Goal: Task Accomplishment & Management: Manage account settings

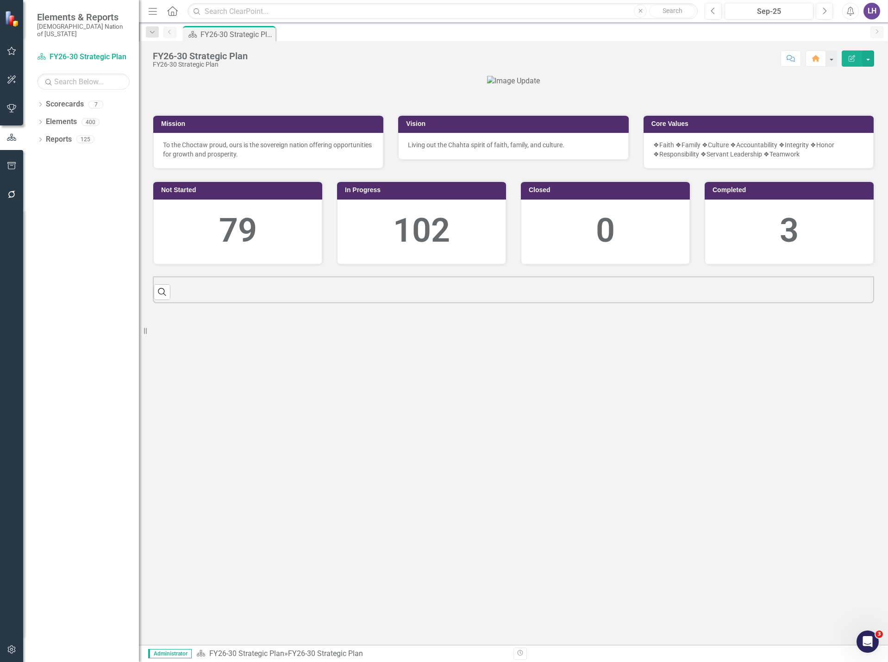
click at [15, 650] on icon "button" at bounding box center [11, 649] width 8 height 8
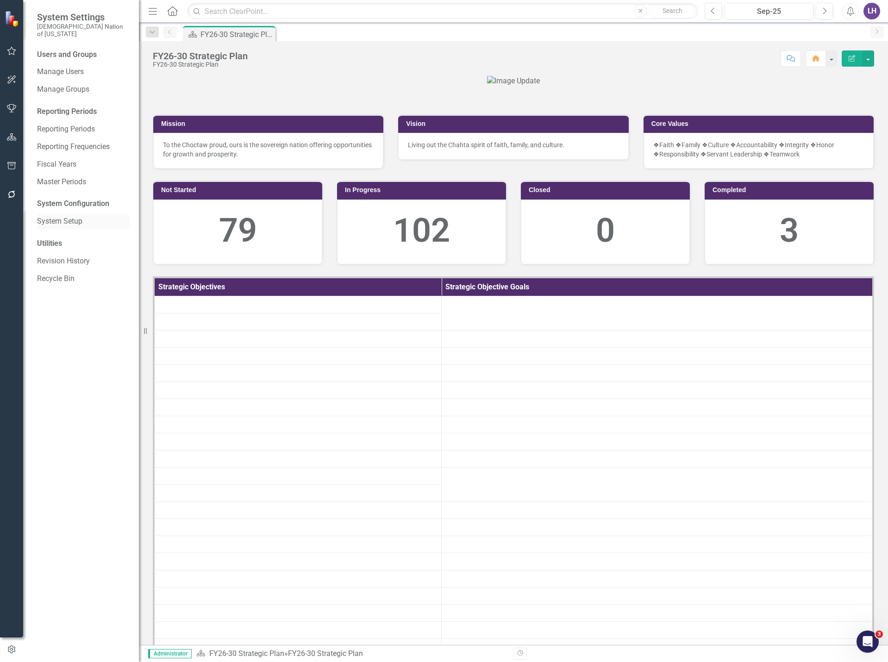
click at [66, 217] on link "System Setup" at bounding box center [83, 221] width 93 height 11
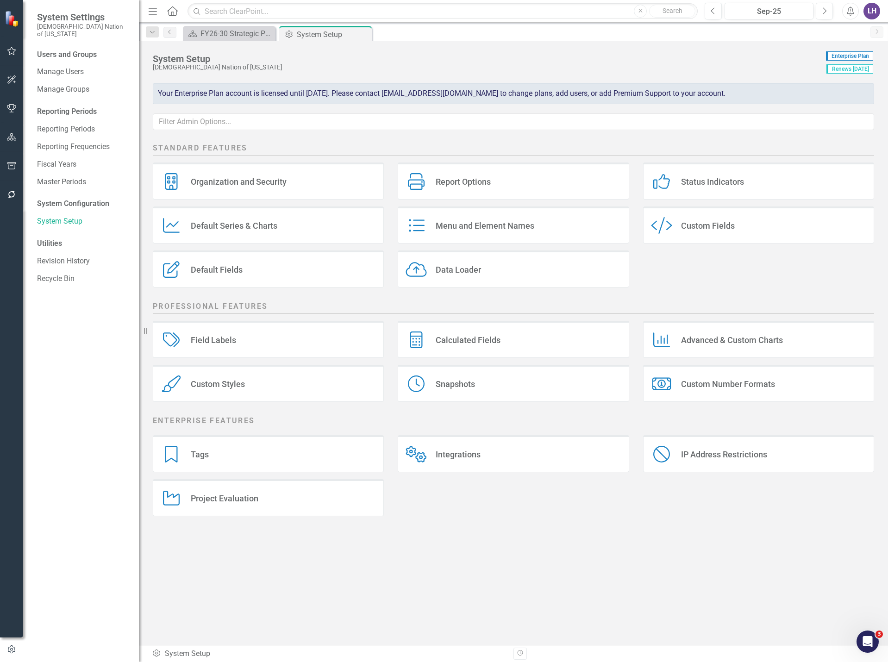
click at [739, 229] on div "Custom Style Custom Fields" at bounding box center [758, 224] width 231 height 37
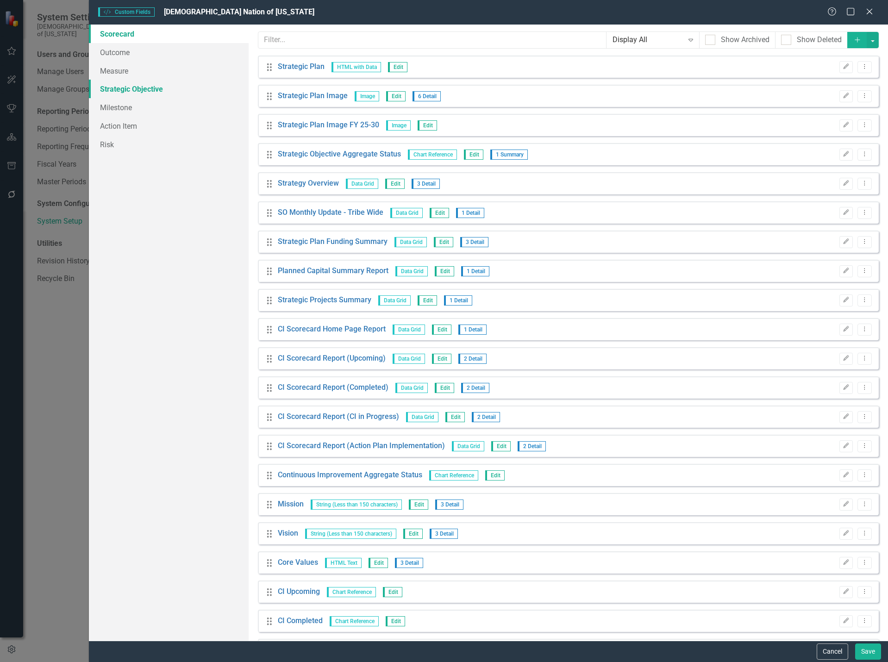
click at [147, 87] on link "Strategic Objective" at bounding box center [169, 89] width 160 height 19
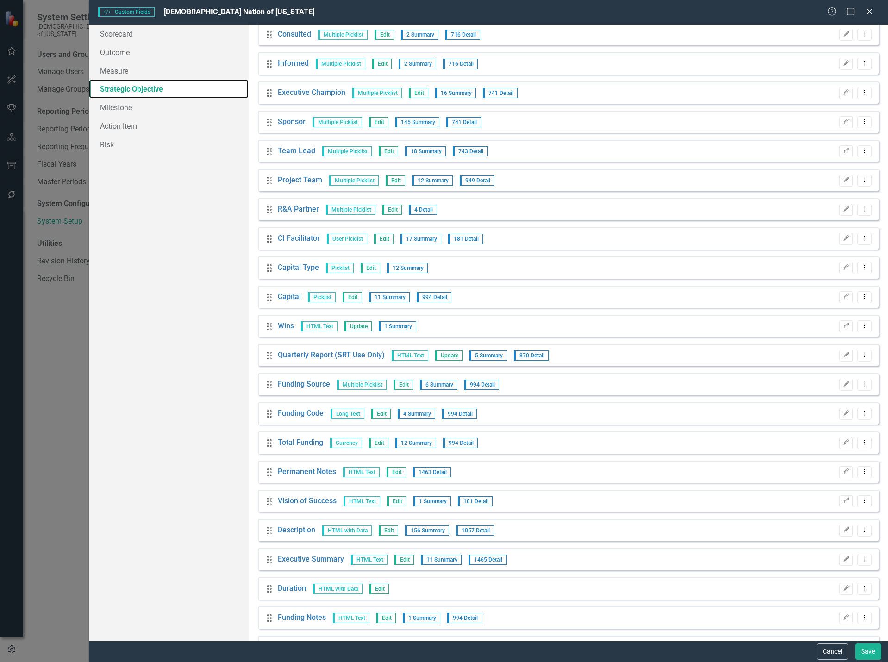
scroll to position [185, 0]
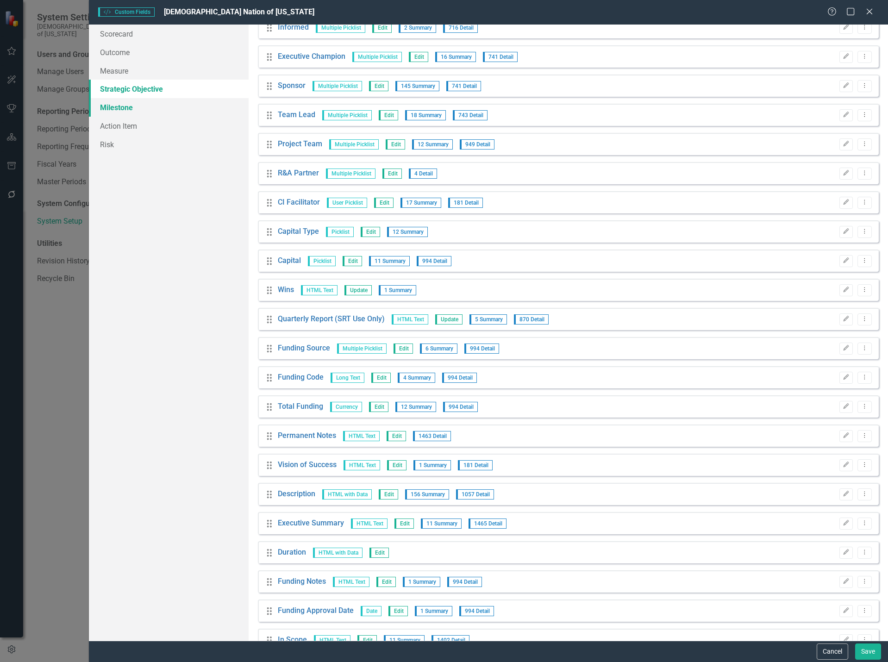
click at [144, 112] on link "Milestone" at bounding box center [169, 107] width 160 height 19
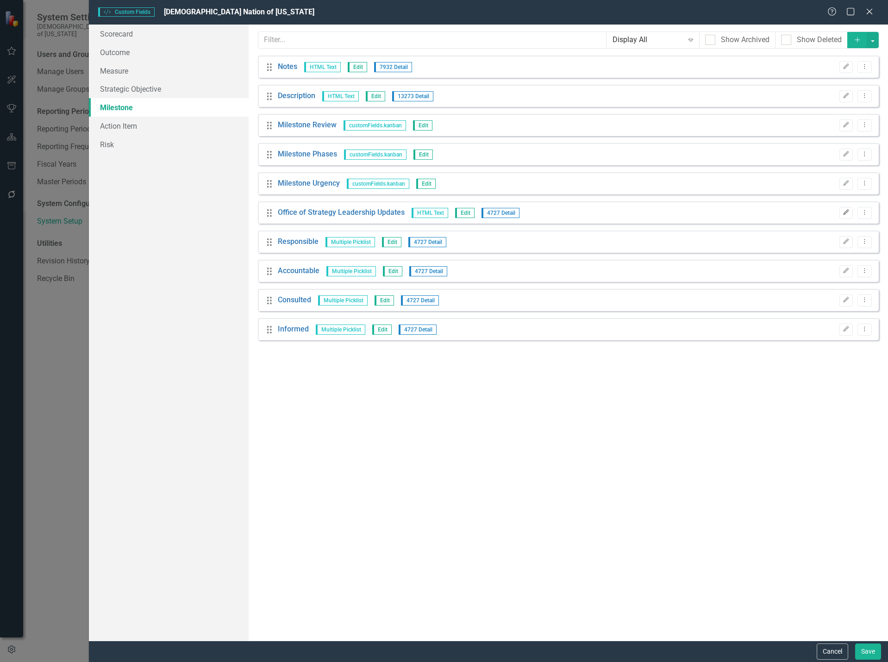
click at [848, 209] on button "Edit" at bounding box center [845, 213] width 13 height 12
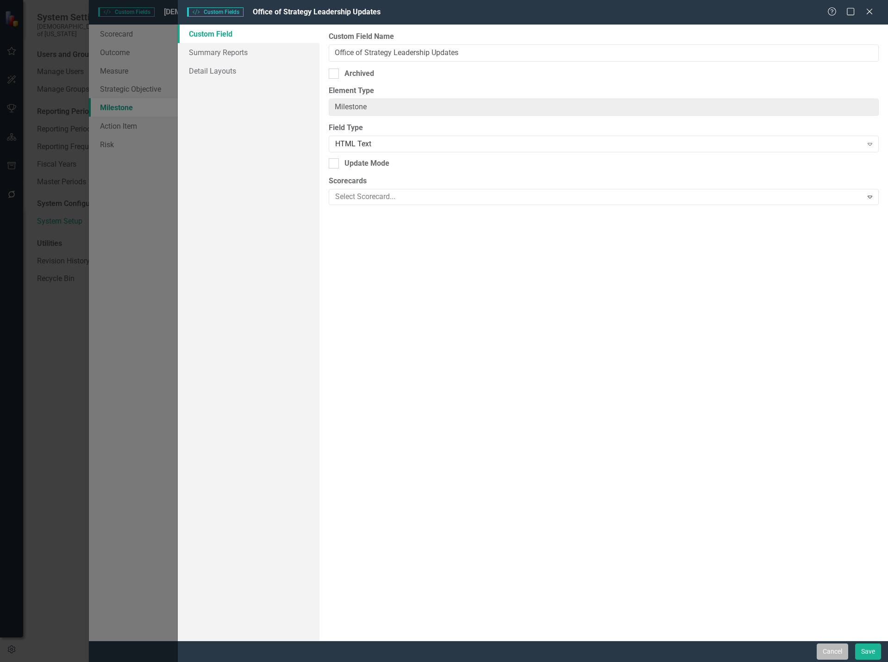
click at [838, 648] on button "Cancel" at bounding box center [832, 651] width 31 height 16
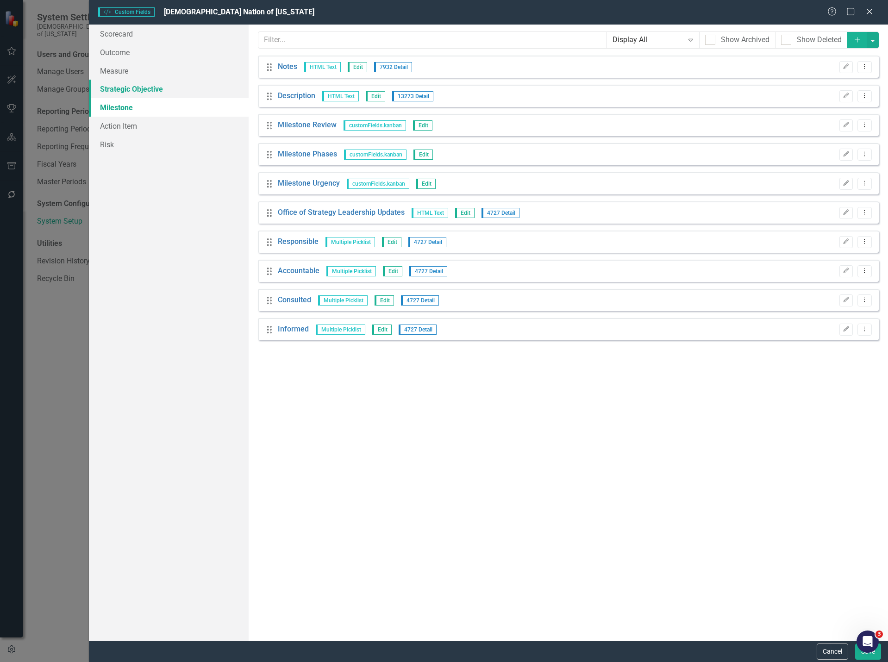
click at [138, 90] on link "Strategic Objective" at bounding box center [169, 89] width 160 height 19
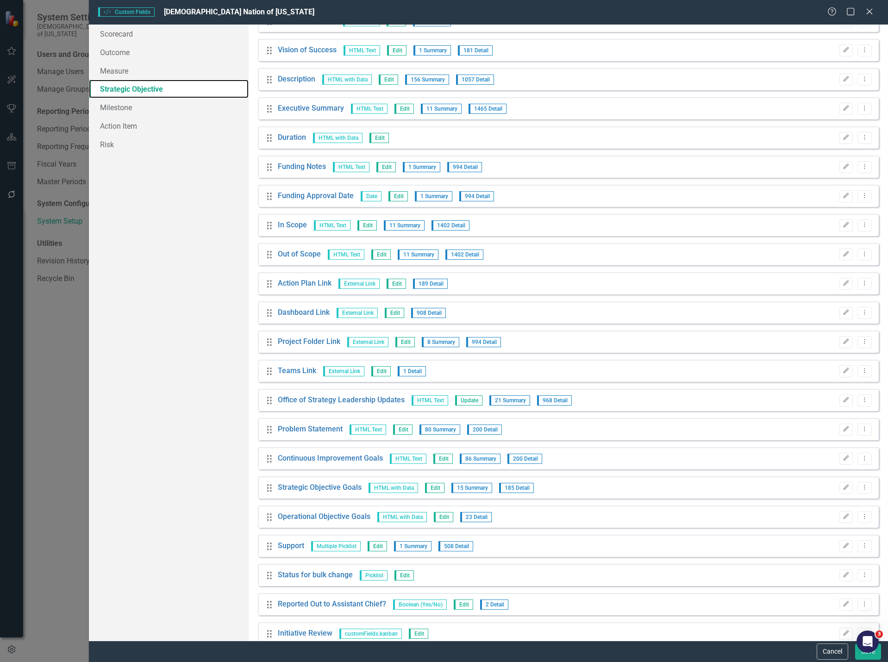
scroll to position [602, 0]
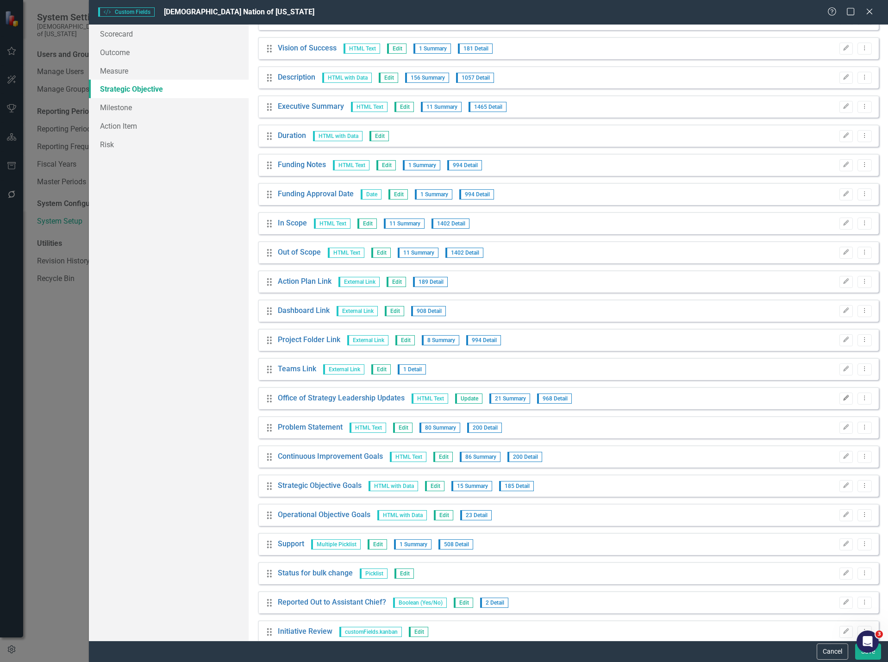
click at [839, 397] on button "Edit" at bounding box center [845, 399] width 13 height 12
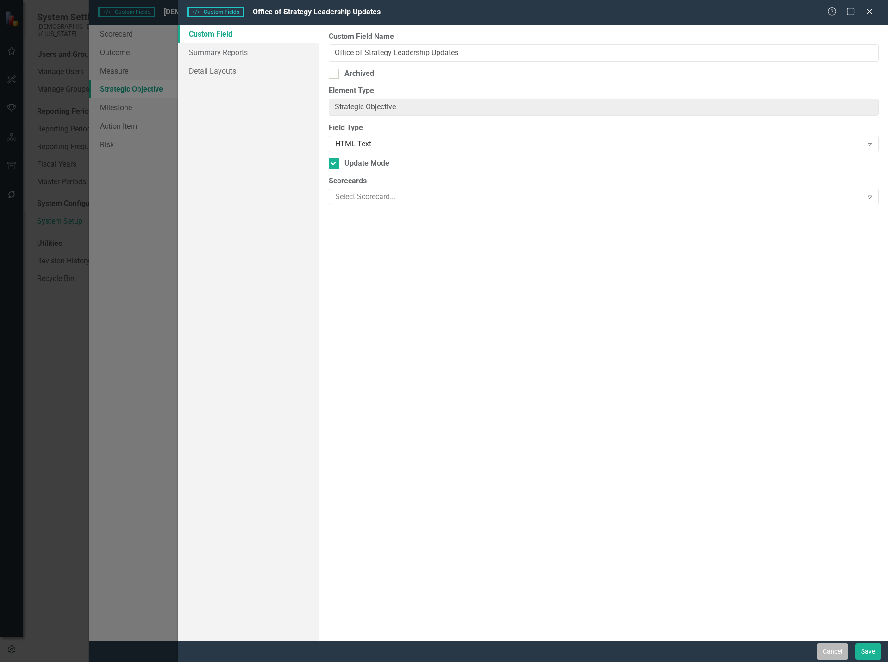
click at [834, 655] on button "Cancel" at bounding box center [832, 651] width 31 height 16
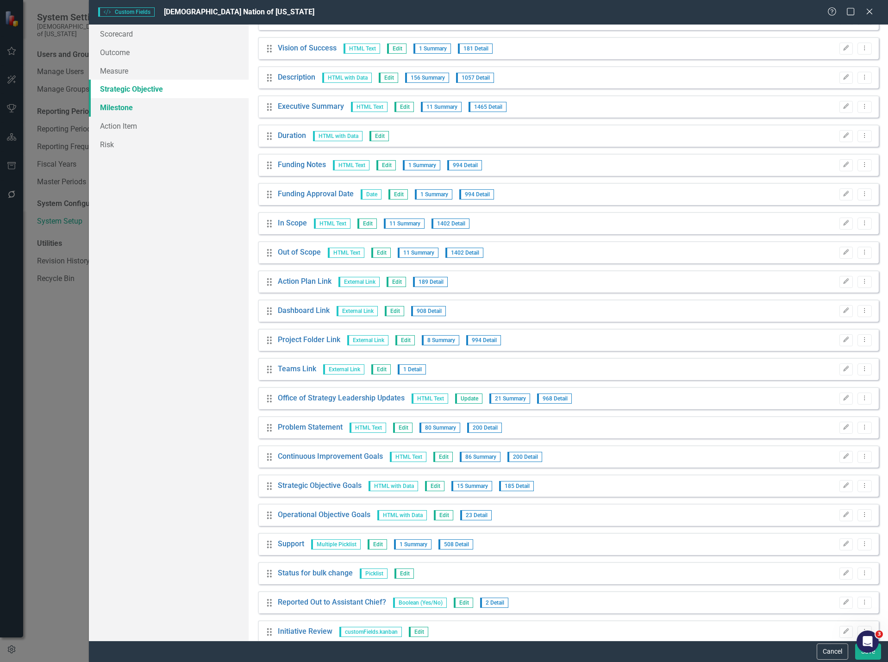
click at [161, 110] on link "Milestone" at bounding box center [169, 107] width 160 height 19
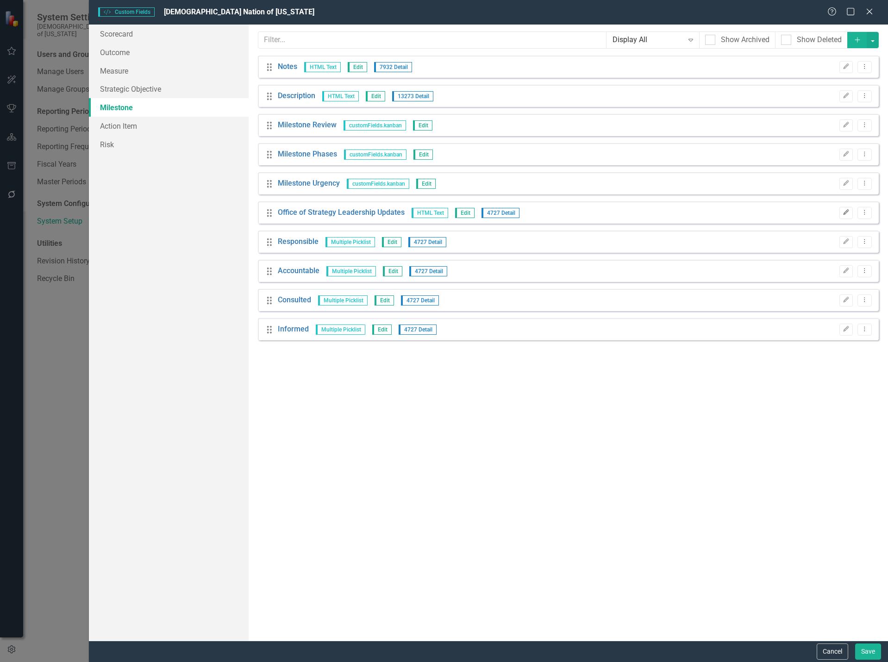
click at [845, 210] on icon "Edit" at bounding box center [846, 213] width 7 height 6
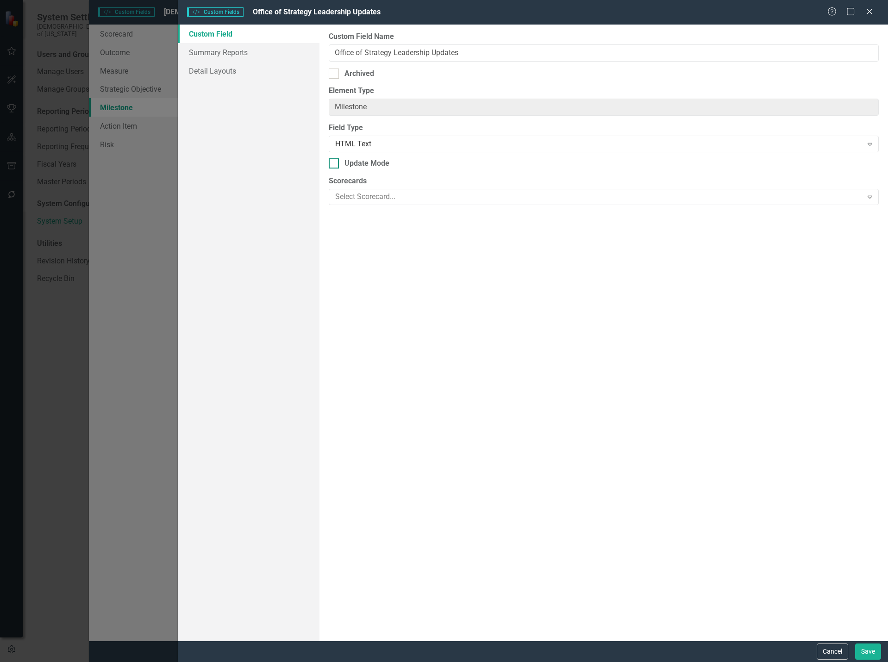
click at [335, 159] on div at bounding box center [334, 163] width 10 height 10
click at [335, 159] on input "Update Mode" at bounding box center [332, 161] width 6 height 6
checkbox input "true"
click at [378, 145] on div "HTML Text" at bounding box center [598, 144] width 527 height 11
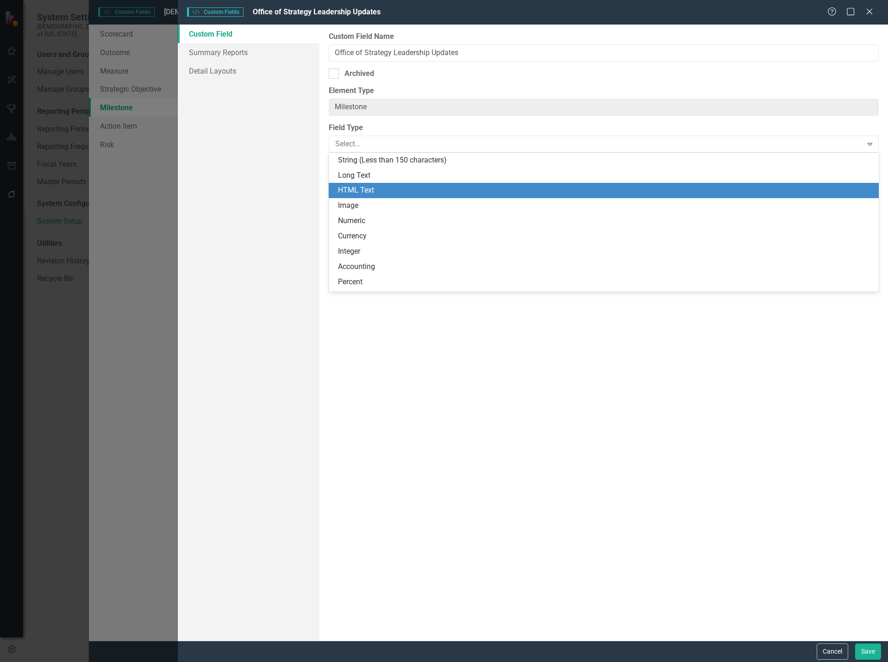
scroll to position [31, 0]
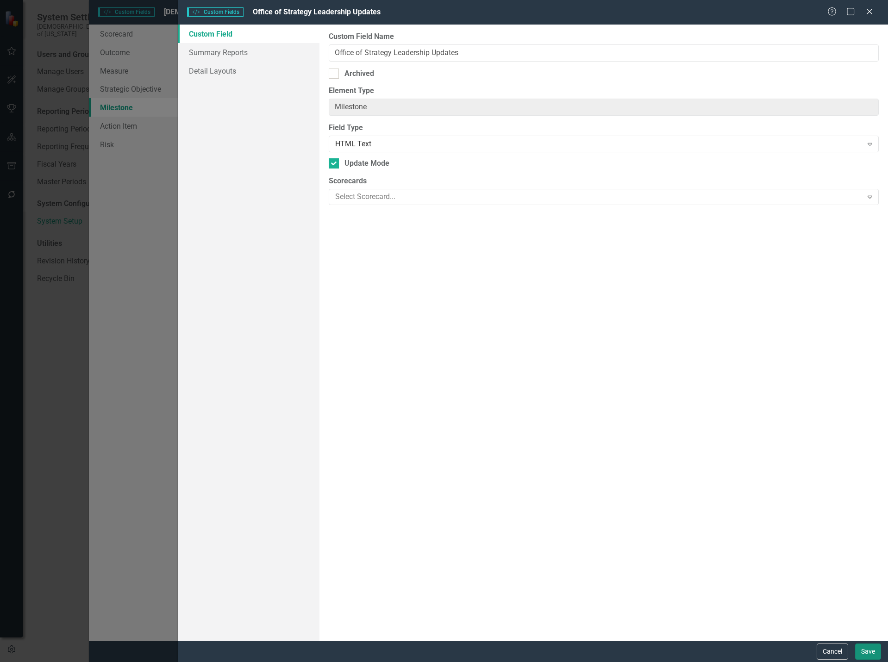
click at [873, 653] on button "Save" at bounding box center [868, 651] width 26 height 16
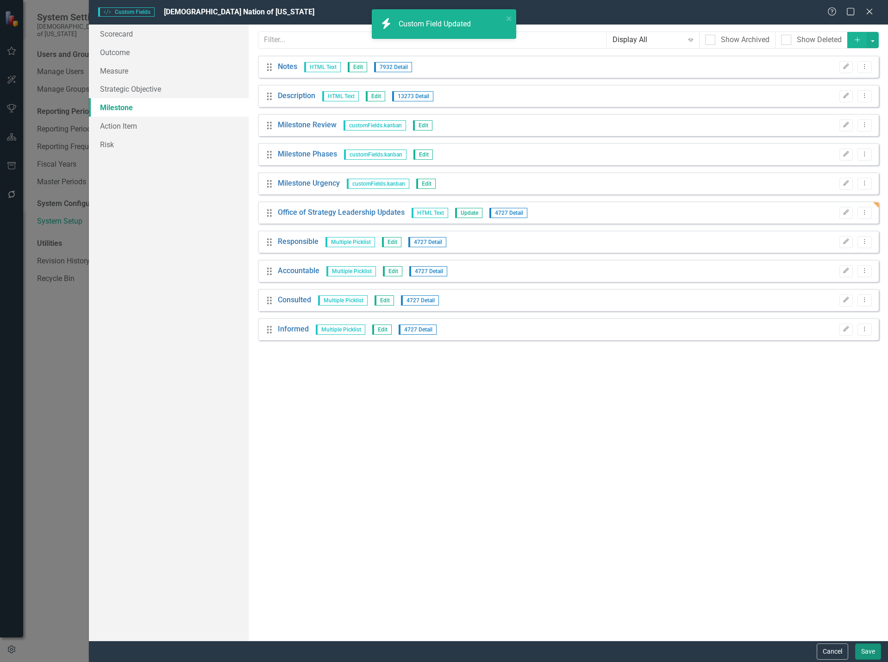
click at [870, 650] on button "Save" at bounding box center [868, 651] width 26 height 16
